Goal: Transaction & Acquisition: Purchase product/service

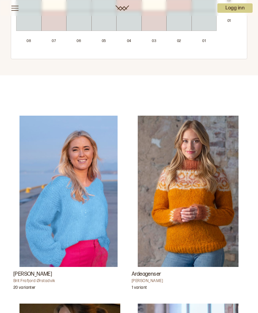
scroll to position [907, 0]
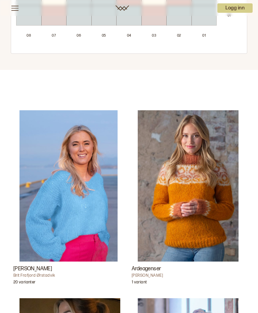
click at [49, 265] on h3 "[PERSON_NAME]" at bounding box center [69, 269] width 113 height 8
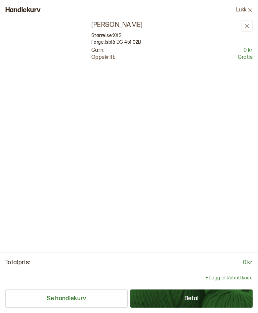
click at [223, 252] on div "[PERSON_NAME] Størrelse: XXS Farge: Isblå DG 451 02B Garn: 0 kr Oppskrift: Grat…" at bounding box center [129, 136] width 258 height 232
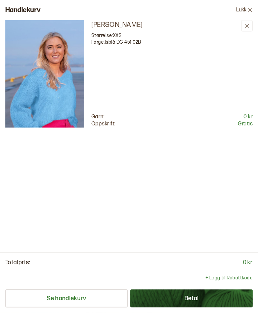
scroll to position [132, 0]
click at [71, 308] on button "Se handlekurv" at bounding box center [66, 298] width 122 height 18
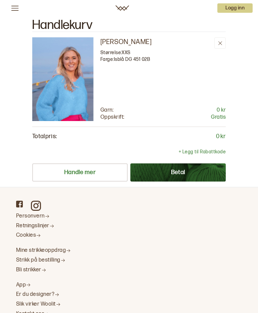
click at [222, 43] on icon at bounding box center [221, 43] width 4 height 4
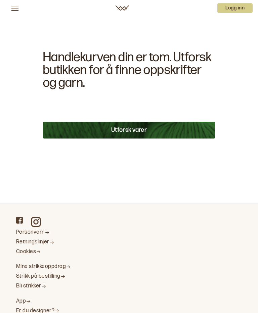
click at [140, 131] on button "Utforsk varer" at bounding box center [129, 130] width 172 height 17
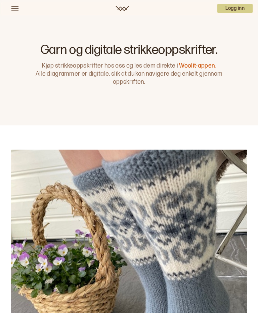
scroll to position [18, 0]
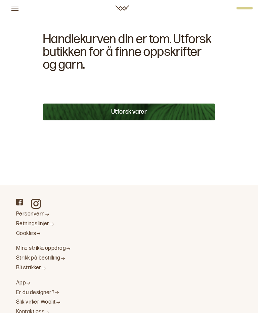
click at [192, 71] on h2 "Handlekurven din er tom. Utforsk butikken for å finne oppskrifter og garn." at bounding box center [129, 52] width 172 height 38
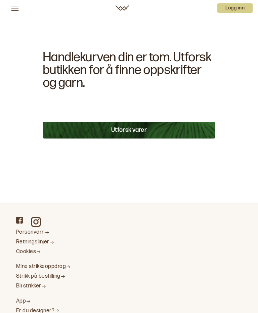
scroll to position [54, 0]
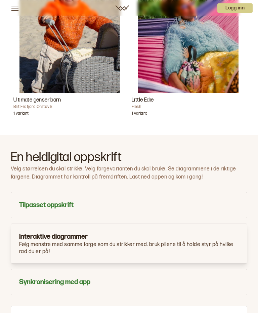
scroll to position [14, 0]
click at [54, 200] on h3 "Tilpasset oppskrift" at bounding box center [129, 204] width 220 height 9
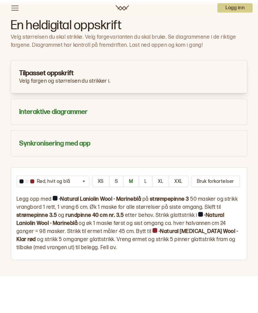
scroll to position [614, 0]
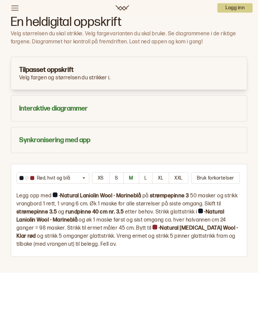
click at [75, 109] on h3 "Interaktive diagrammer" at bounding box center [129, 108] width 220 height 9
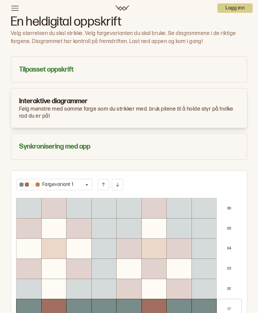
scroll to position [0, 0]
click at [16, 10] on icon at bounding box center [14, 8] width 7 height 5
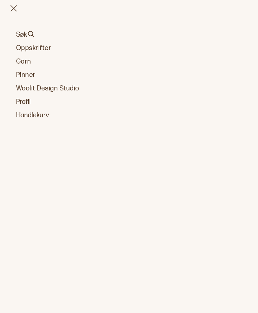
click at [40, 47] on link "Oppskrifter" at bounding box center [129, 47] width 226 height 9
